Goal: Task Accomplishment & Management: Complete application form

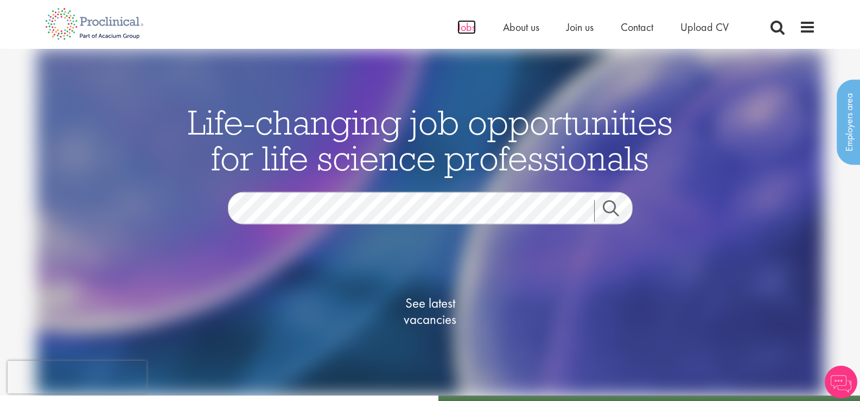
click at [466, 26] on span "Jobs" at bounding box center [466, 27] width 18 height 14
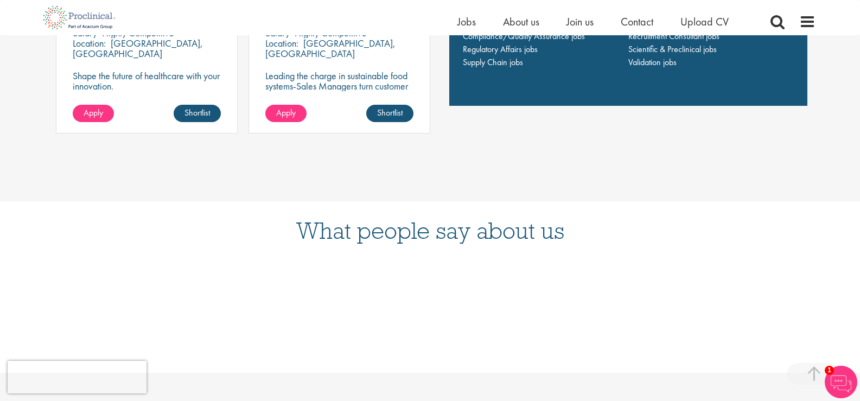
scroll to position [1085, 0]
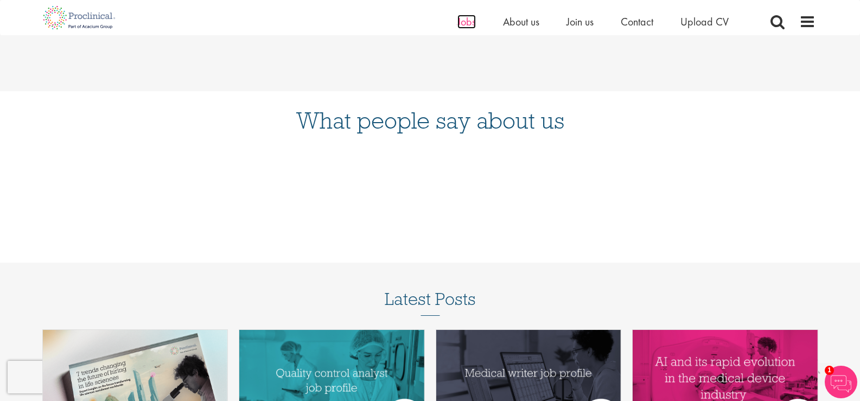
click at [469, 24] on span "Jobs" at bounding box center [466, 22] width 18 height 14
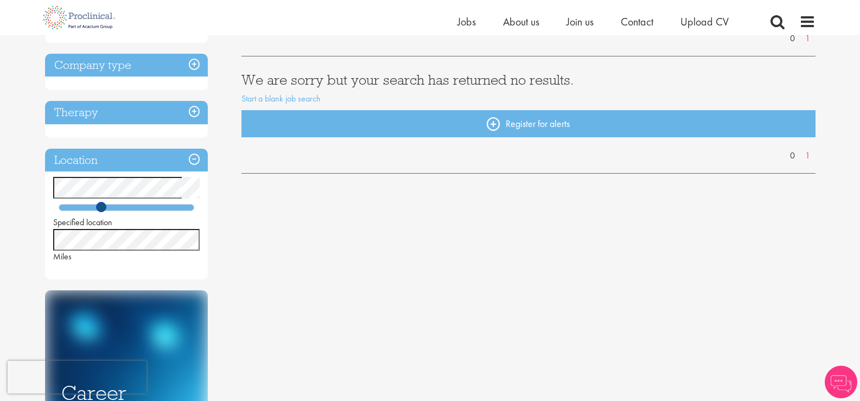
drag, startPoint x: 85, startPoint y: 208, endPoint x: 102, endPoint y: 211, distance: 17.8
click at [102, 211] on span at bounding box center [101, 207] width 10 height 10
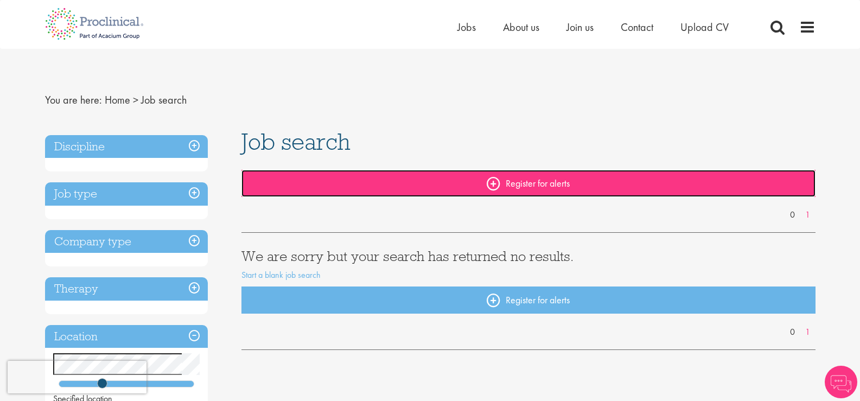
click at [522, 177] on link "Register for alerts" at bounding box center [528, 183] width 574 height 27
